Goal: Check status: Check status

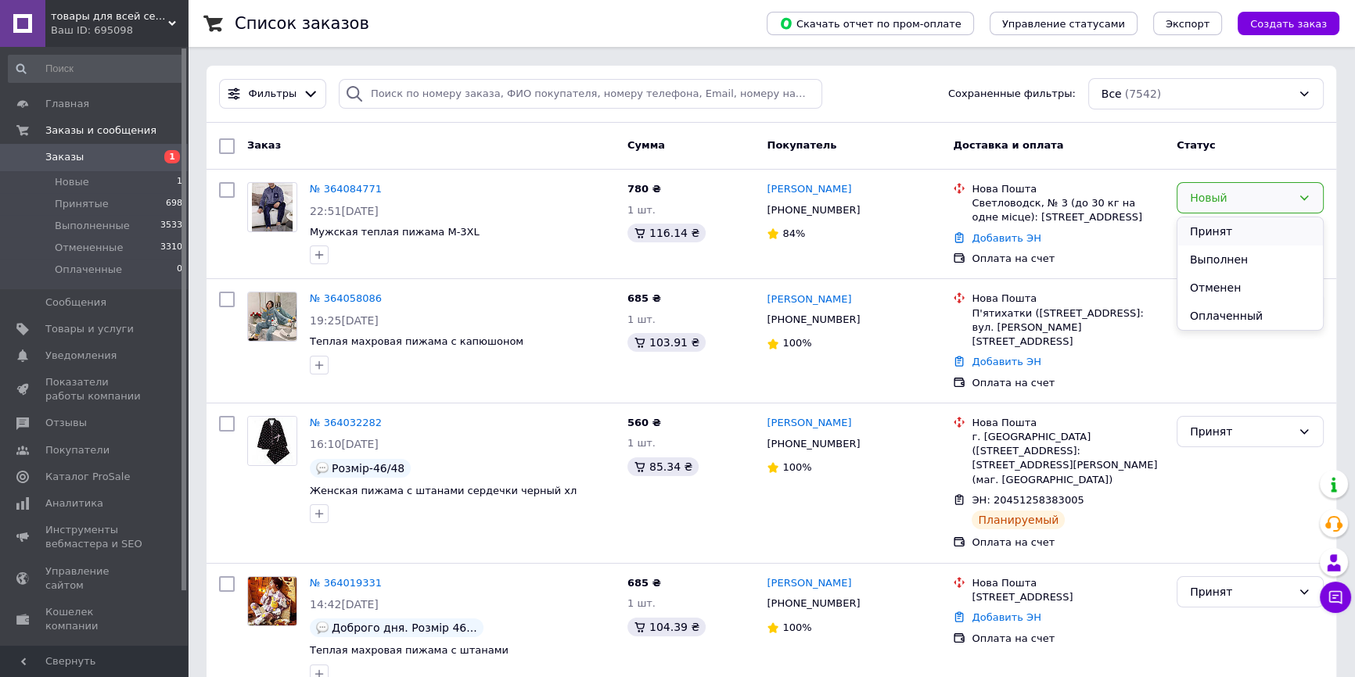
click at [1237, 230] on li "Принят" at bounding box center [1249, 231] width 145 height 28
click at [55, 156] on span "Заказы" at bounding box center [64, 157] width 38 height 14
click at [65, 176] on span "Новые" at bounding box center [72, 182] width 34 height 14
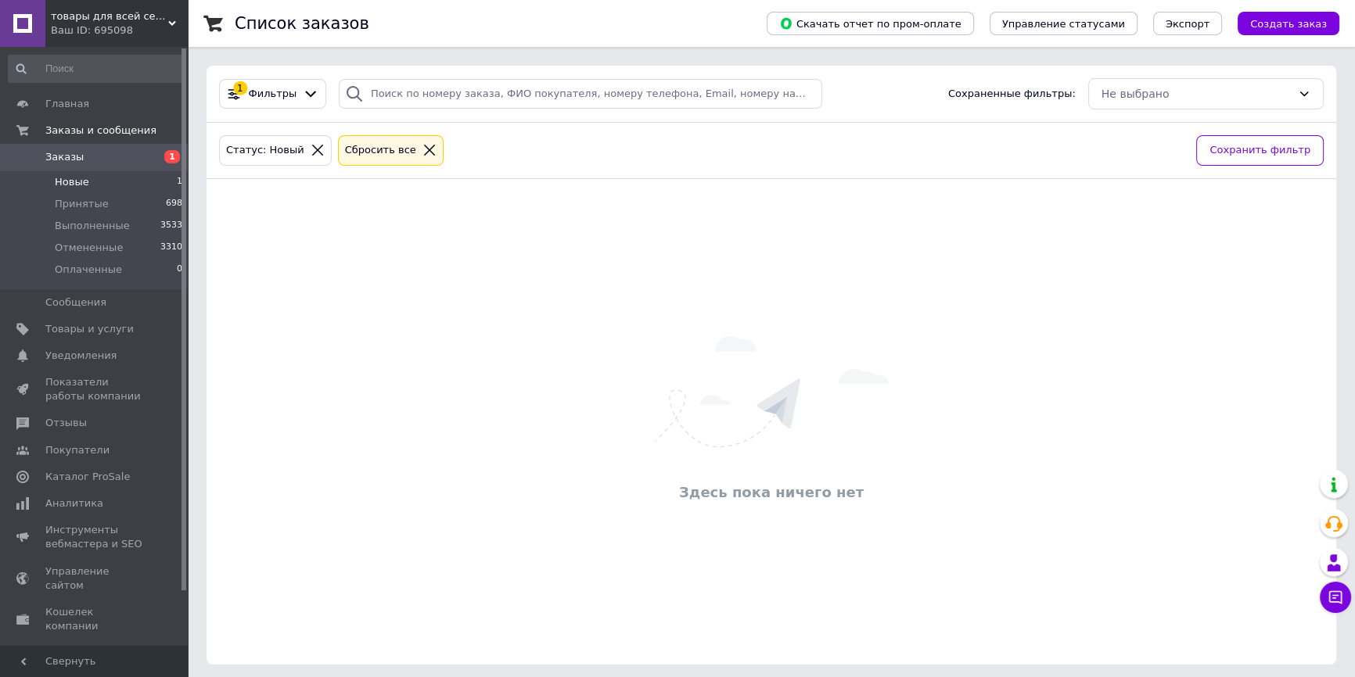
click at [66, 151] on span "Заказы" at bounding box center [64, 157] width 38 height 14
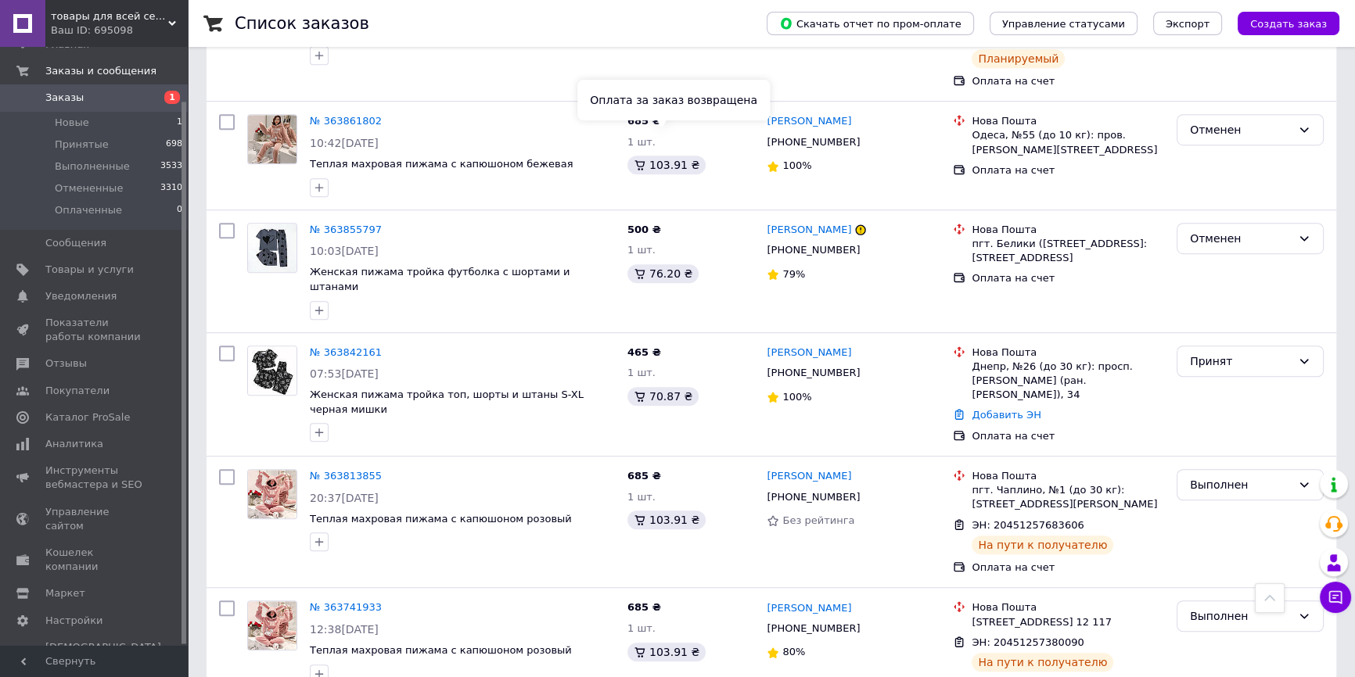
scroll to position [1280, 0]
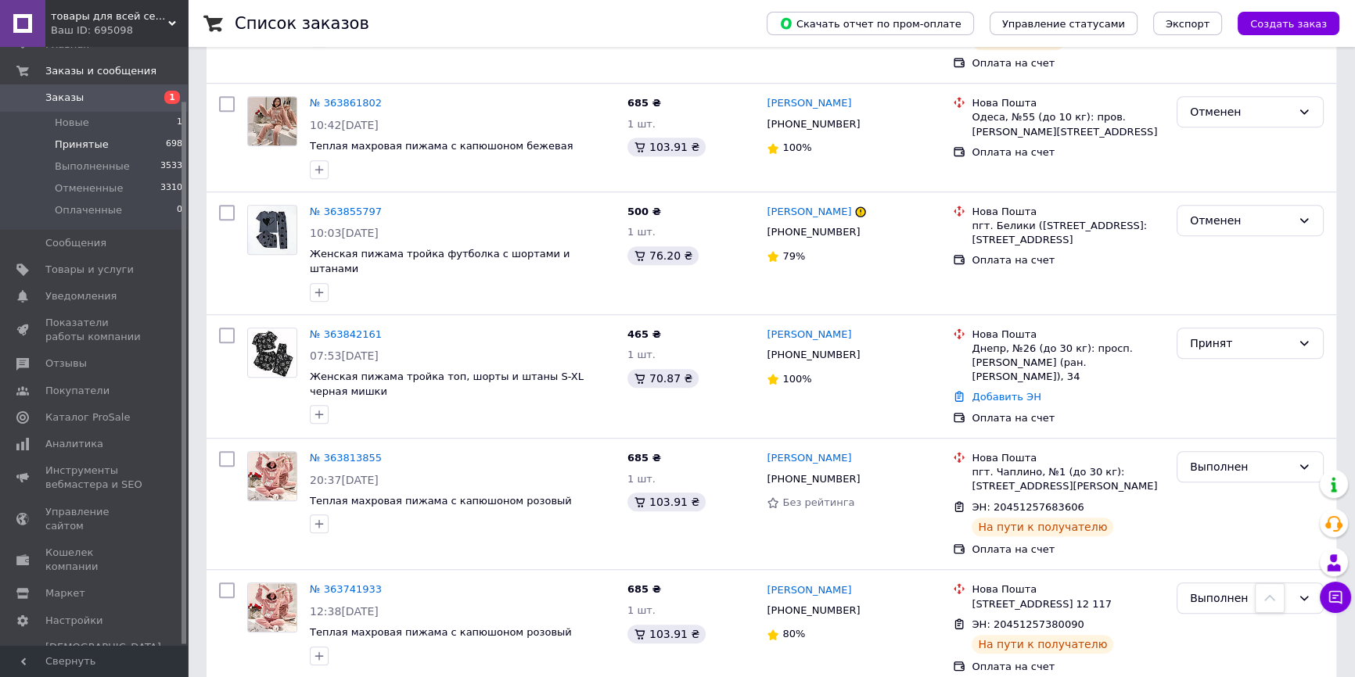
click at [63, 142] on span "Принятые" at bounding box center [82, 145] width 54 height 14
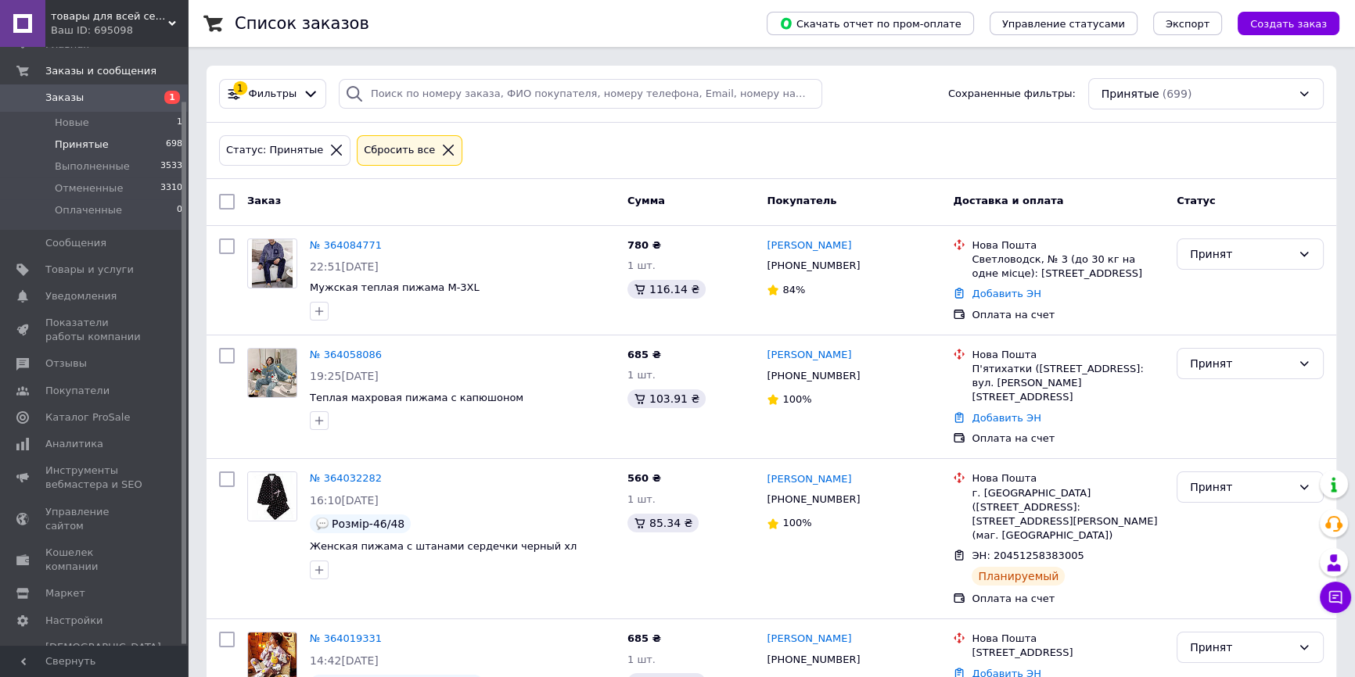
click at [67, 100] on span "Заказы" at bounding box center [64, 98] width 38 height 14
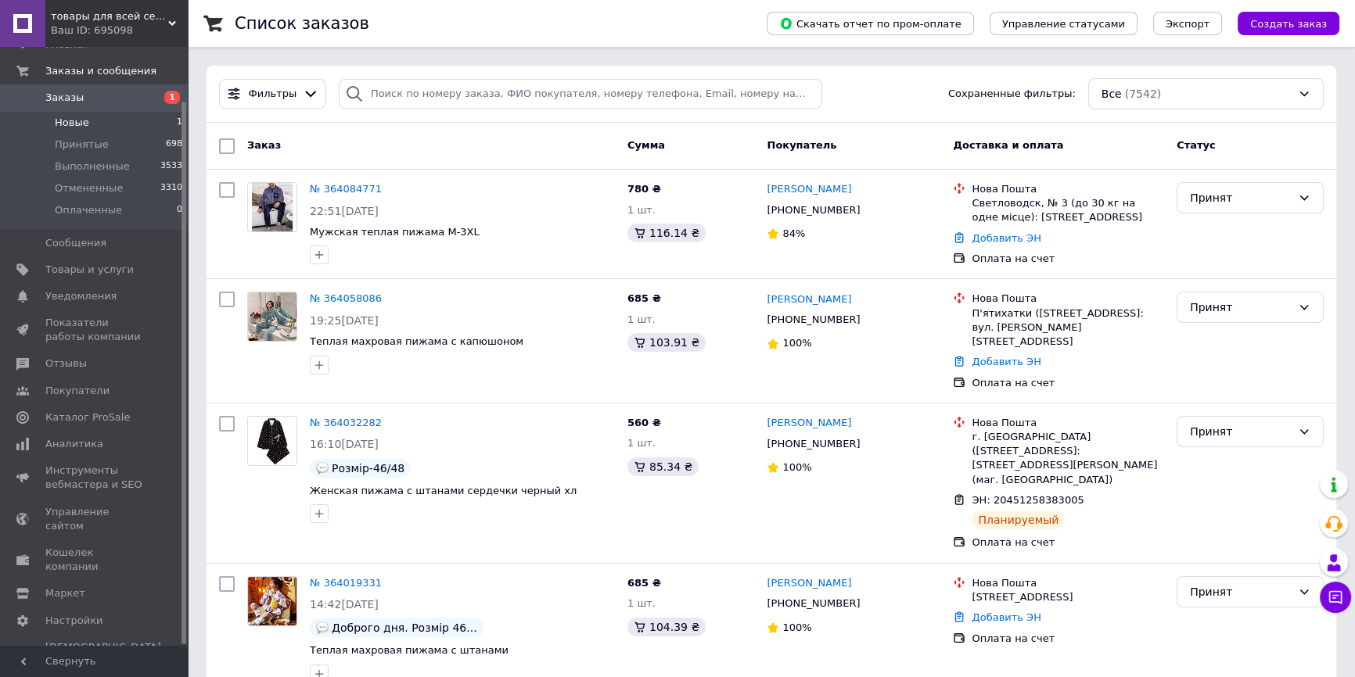
click at [78, 124] on span "Новые" at bounding box center [72, 123] width 34 height 14
